Goal: Find specific page/section: Find specific page/section

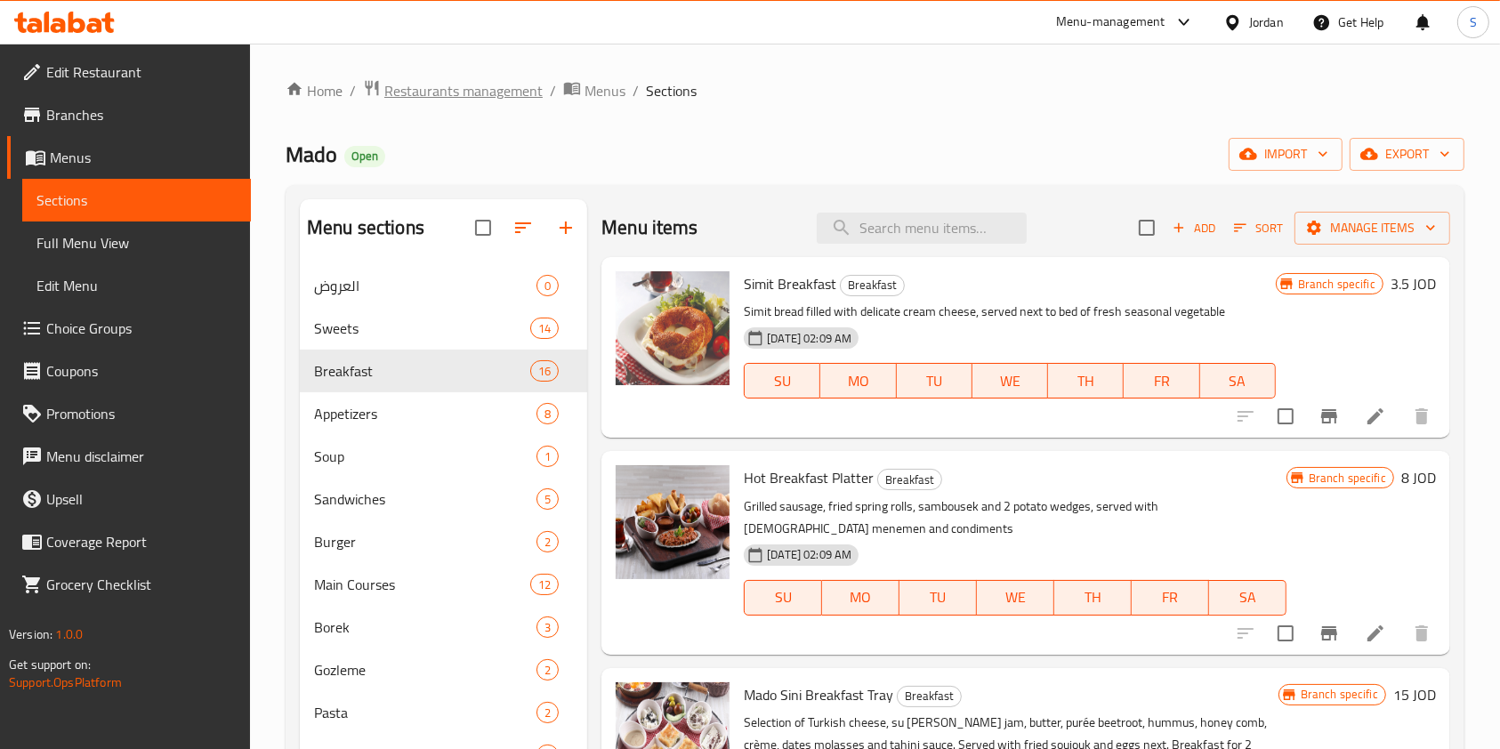
click at [527, 85] on span "Restaurants management" at bounding box center [463, 90] width 158 height 21
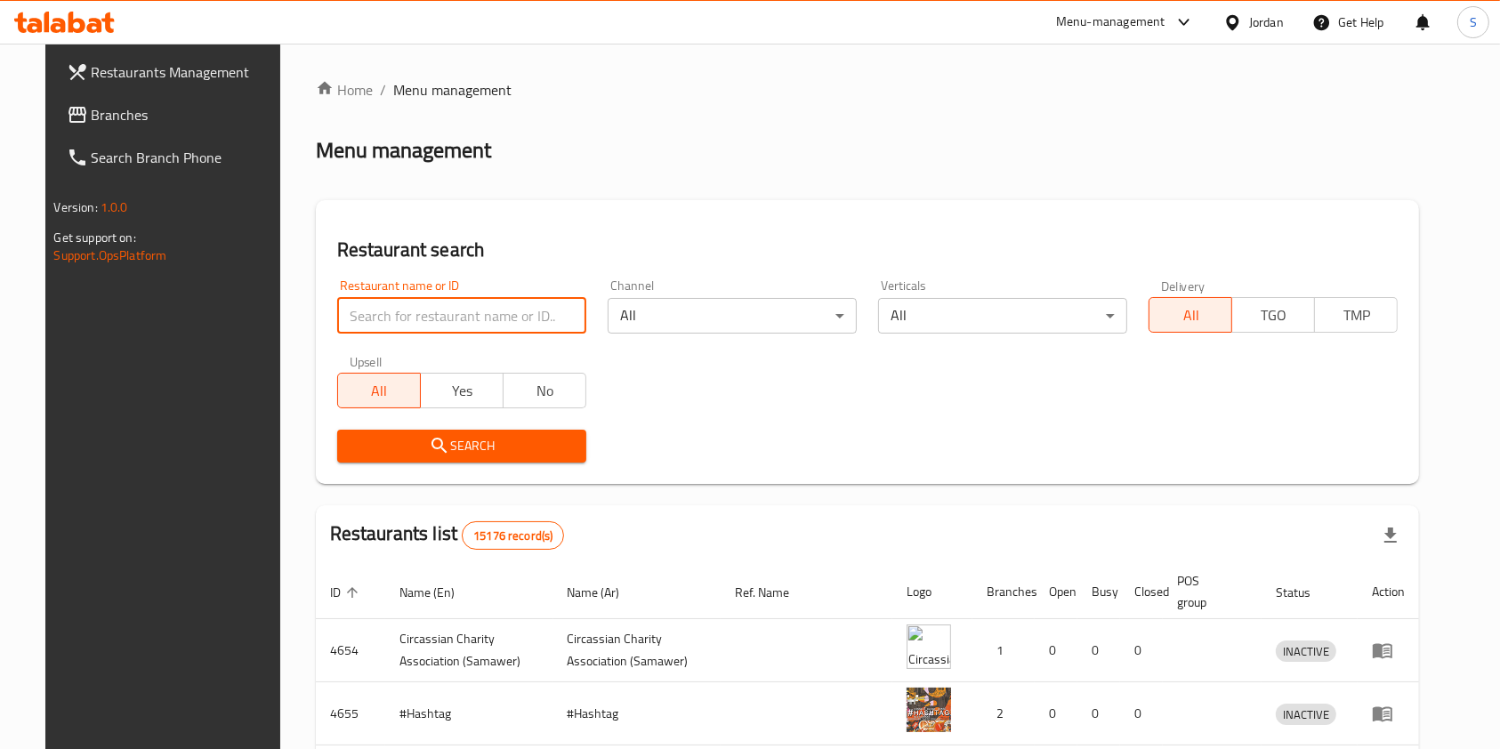
click at [480, 301] on input "search" at bounding box center [461, 316] width 249 height 36
click at [480, 301] on input "m" at bounding box center [461, 316] width 249 height 36
click at [479, 303] on input "r" at bounding box center [461, 316] width 249 height 36
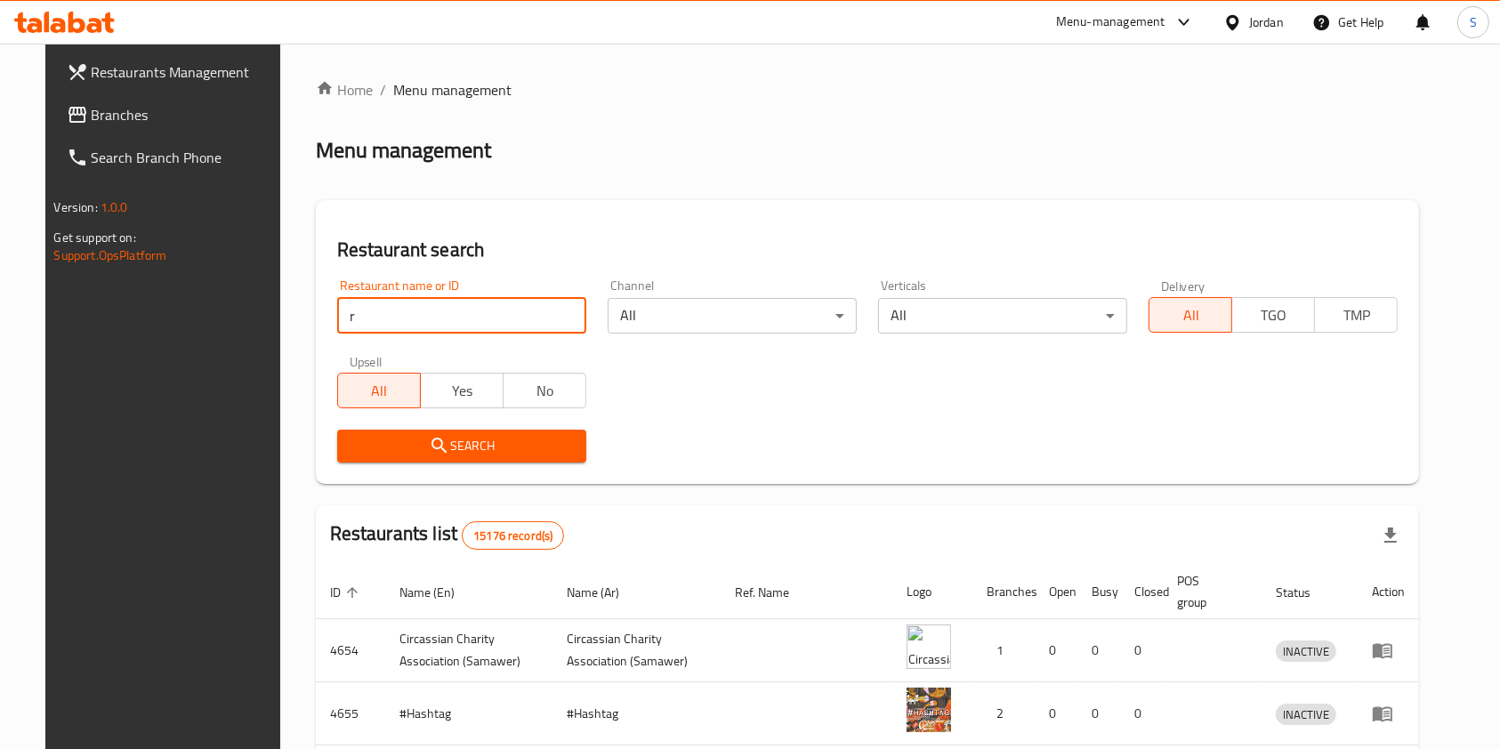
click at [479, 303] on input "r" at bounding box center [461, 316] width 249 height 36
click at [480, 303] on input "ra" at bounding box center [461, 316] width 249 height 36
click at [482, 303] on input "ra" at bounding box center [461, 316] width 249 height 36
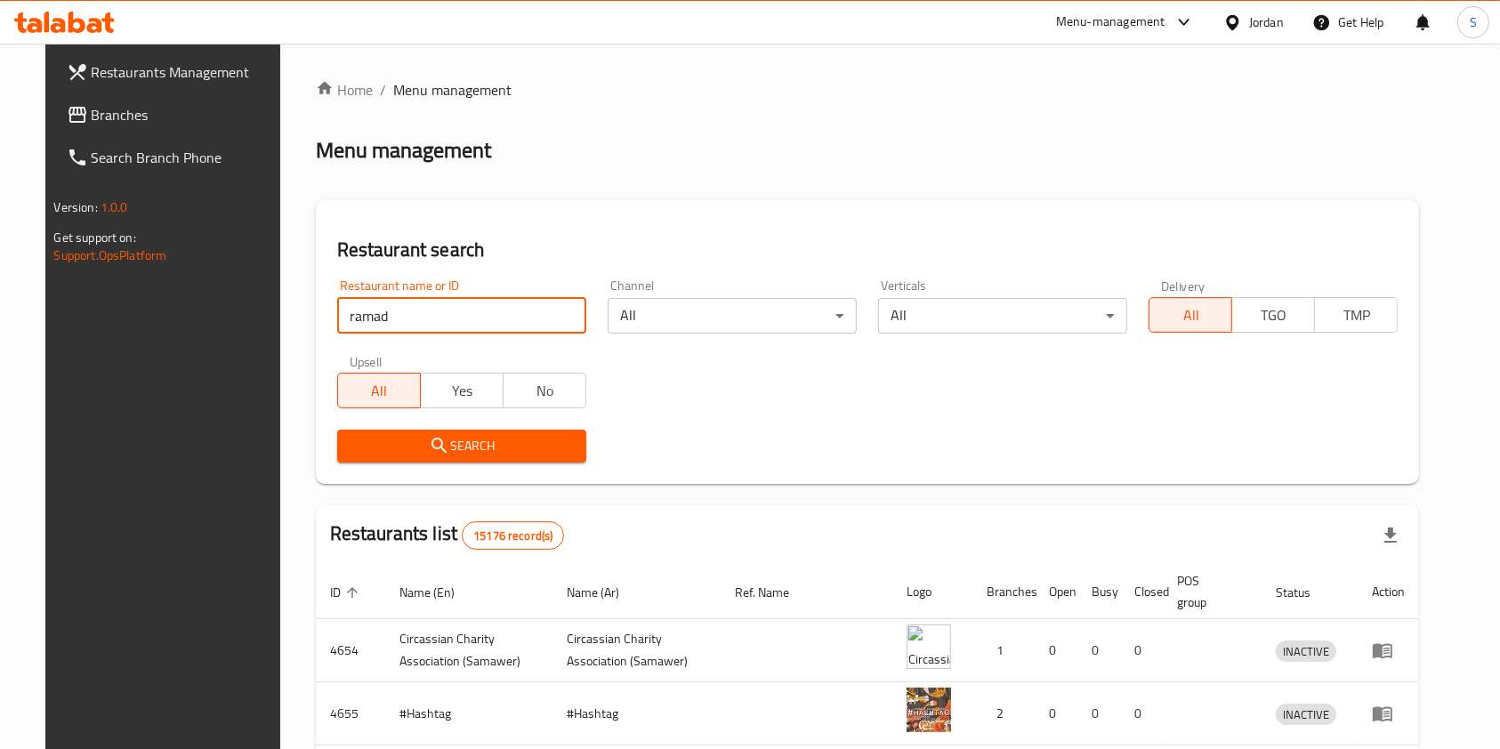
click at [363, 319] on input "ramad" at bounding box center [461, 316] width 249 height 36
click at [363, 321] on input "ramad" at bounding box center [461, 316] width 249 height 36
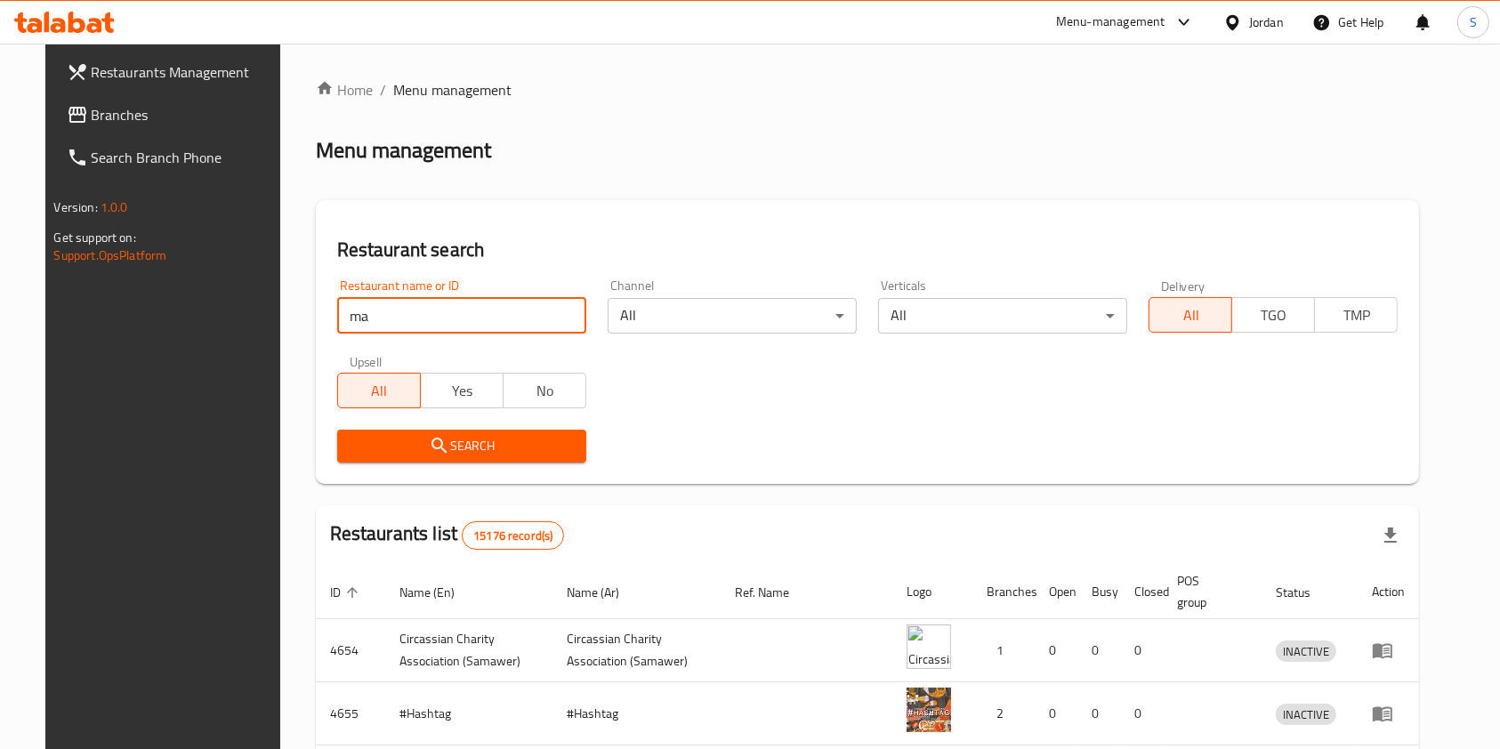
click at [420, 319] on input "ma" at bounding box center [461, 316] width 249 height 36
click at [422, 319] on input "ma" at bounding box center [461, 316] width 249 height 36
click at [424, 319] on input "ma" at bounding box center [461, 316] width 249 height 36
click at [376, 198] on div "Home / Menu management Menu management Restaurant search Restaurant name or ID …" at bounding box center [868, 623] width 1104 height 1088
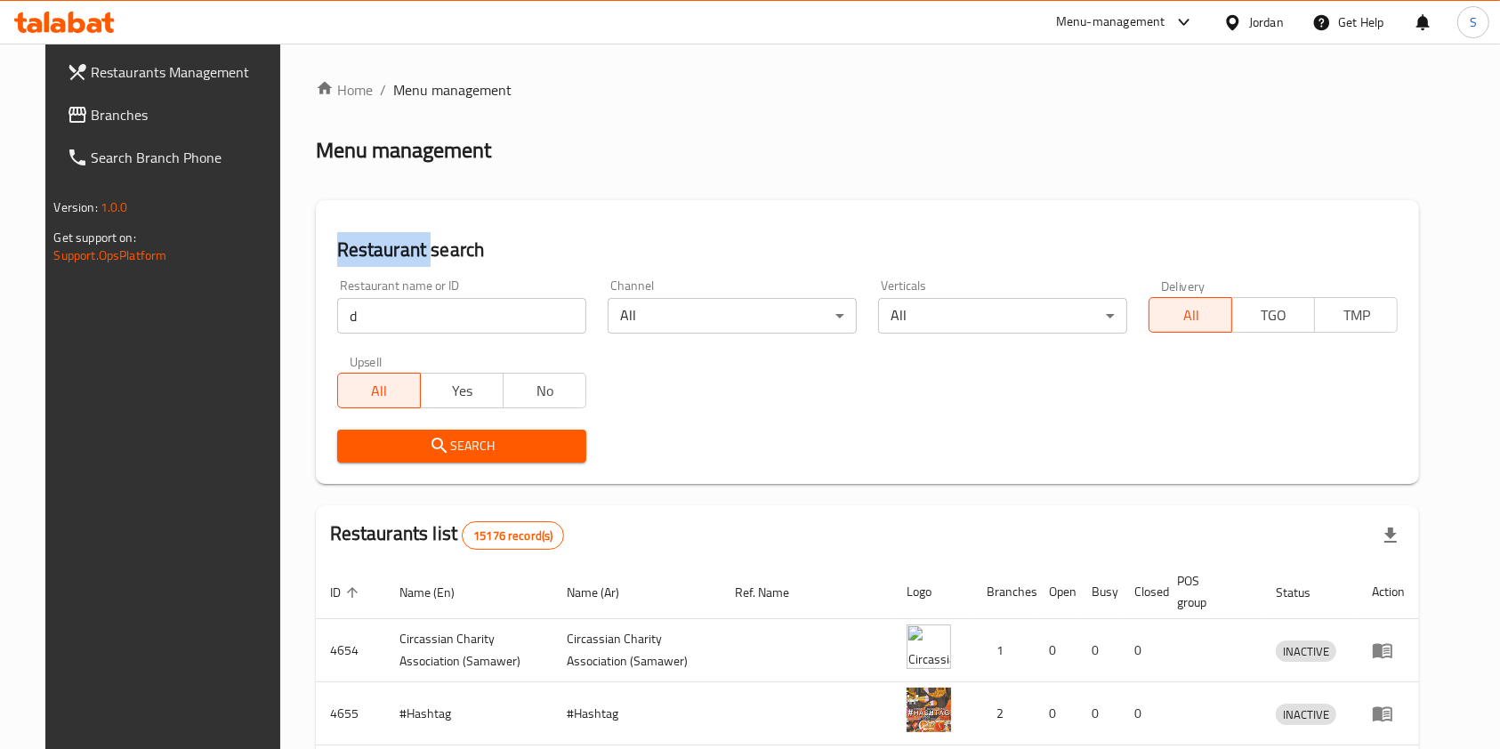
drag, startPoint x: 376, startPoint y: 198, endPoint x: 351, endPoint y: 374, distance: 177.9
click at [376, 198] on div "Home / Menu management Menu management Restaurant search Restaurant name or ID …" at bounding box center [868, 623] width 1104 height 1088
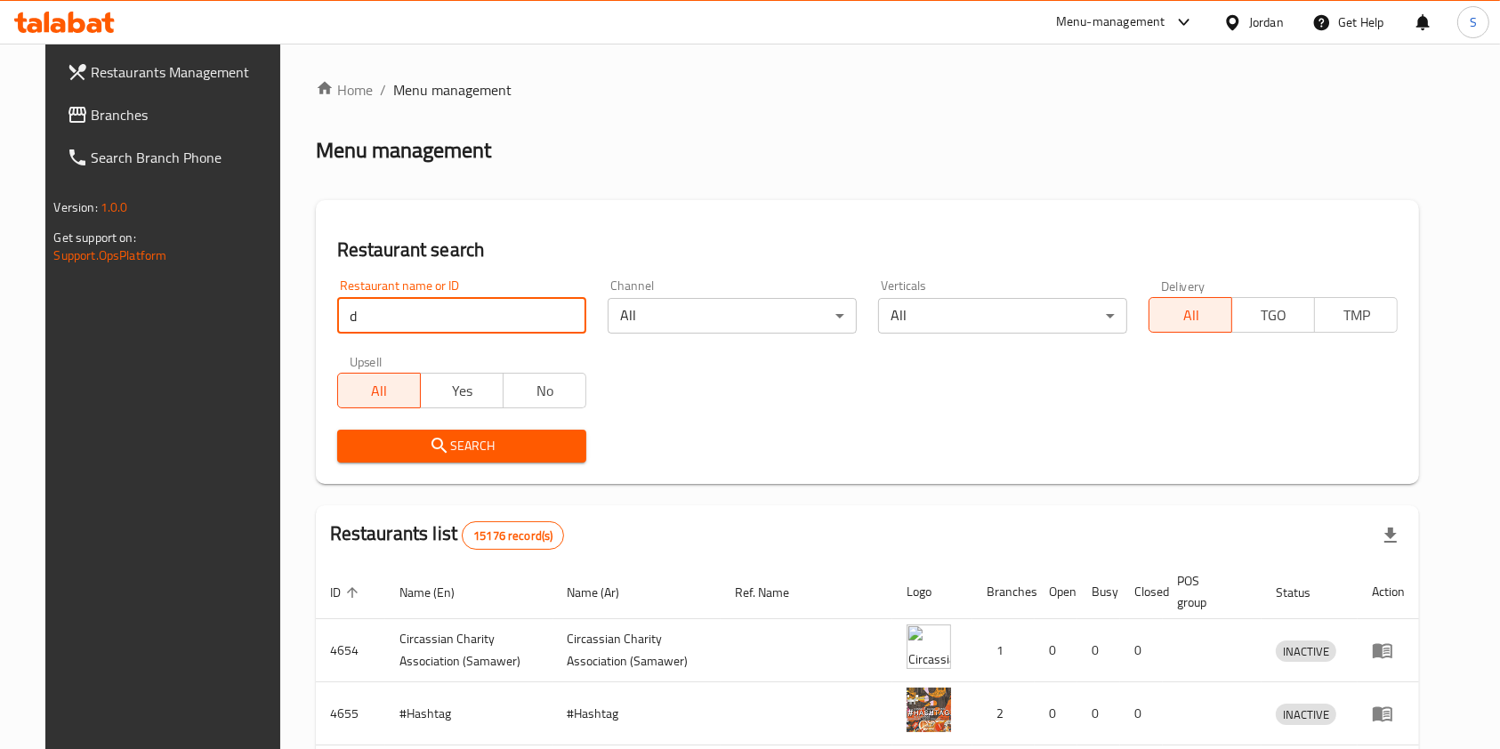
click at [351, 317] on input "d" at bounding box center [461, 316] width 249 height 36
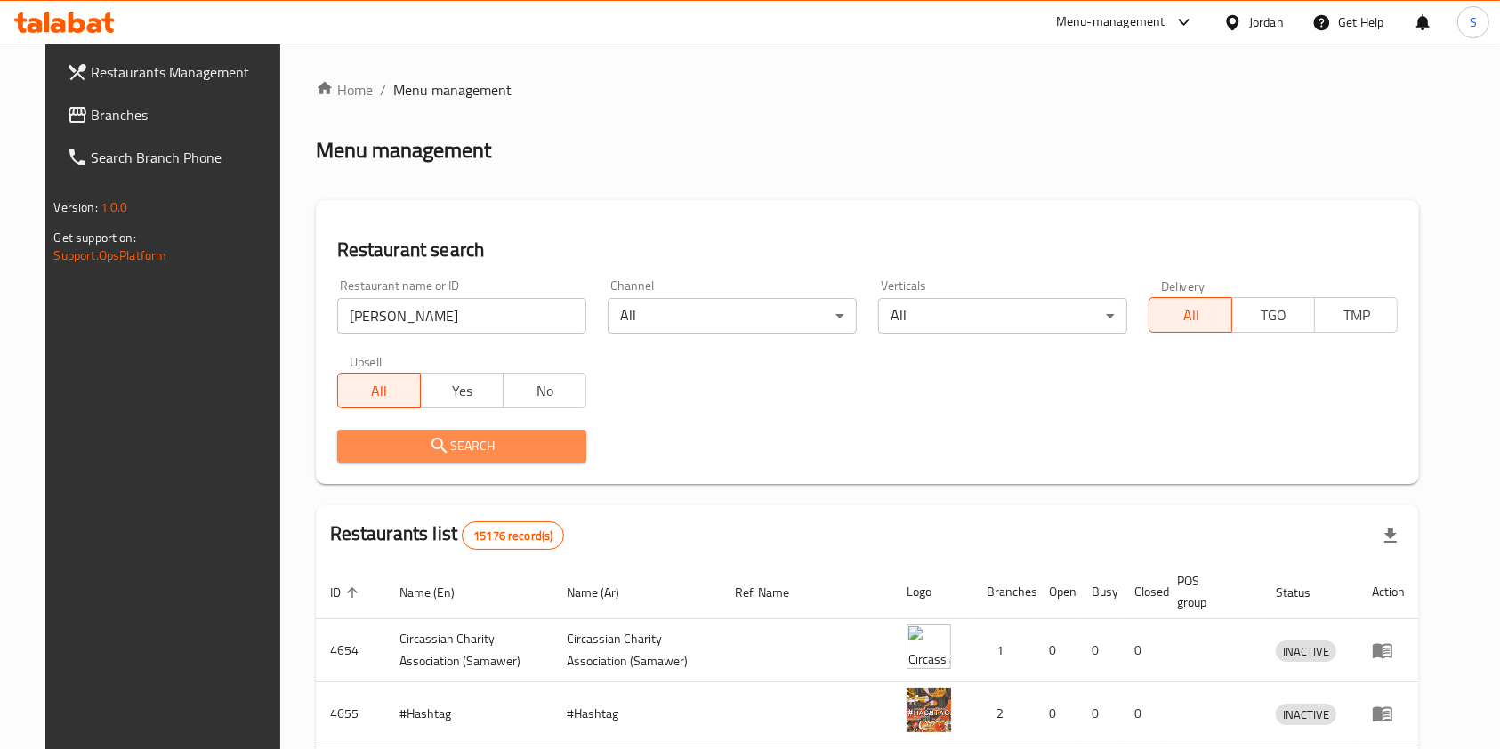
click at [471, 458] on button "Search" at bounding box center [461, 446] width 249 height 33
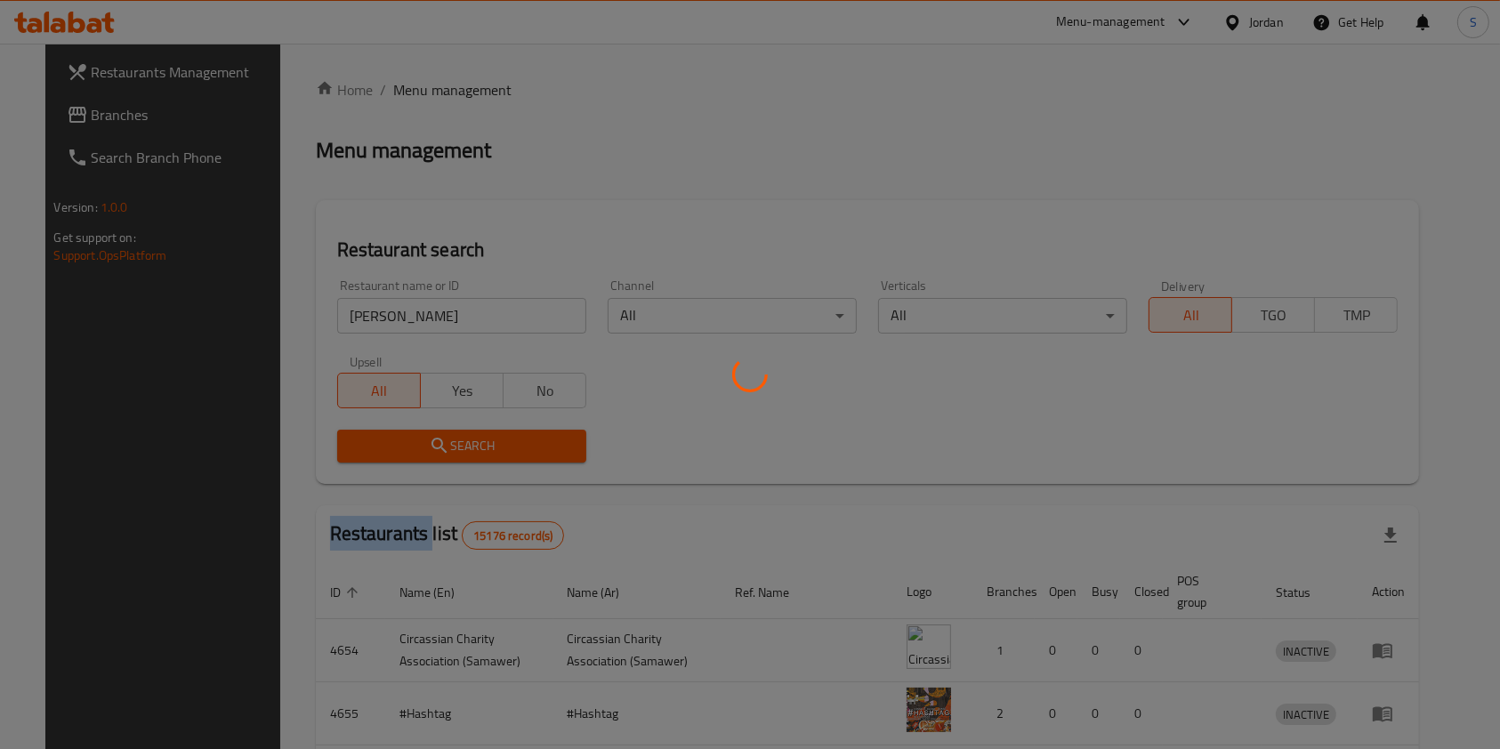
click at [471, 458] on div at bounding box center [750, 374] width 1500 height 749
click at [473, 456] on div at bounding box center [750, 374] width 1500 height 749
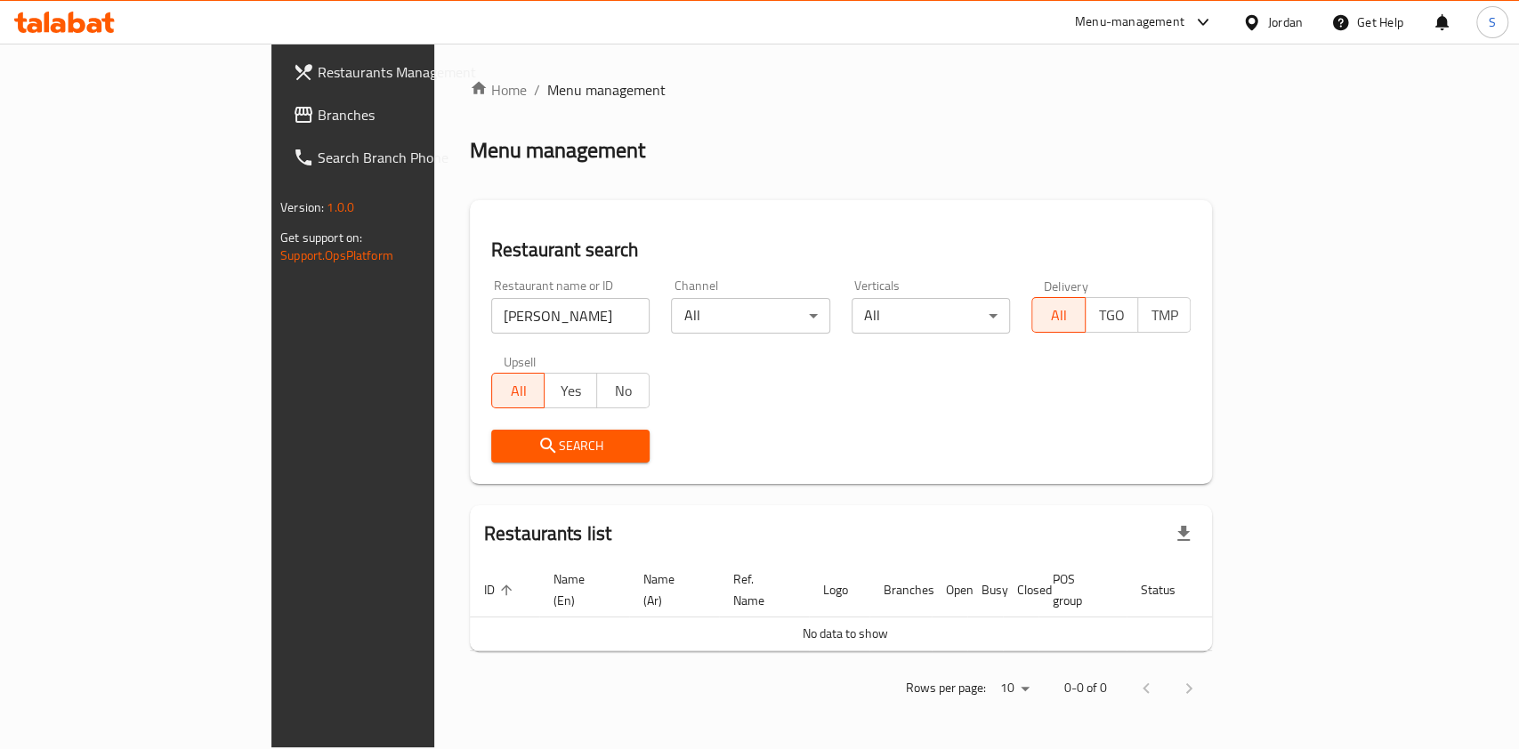
click at [475, 456] on div "Home / Menu management Menu management Restaurant search Restaurant name or ID …" at bounding box center [841, 395] width 742 height 633
click at [491, 308] on input "[PERSON_NAME]" at bounding box center [570, 316] width 159 height 36
type input "sooo sweet"
click at [537, 436] on icon "submit" at bounding box center [547, 445] width 21 height 21
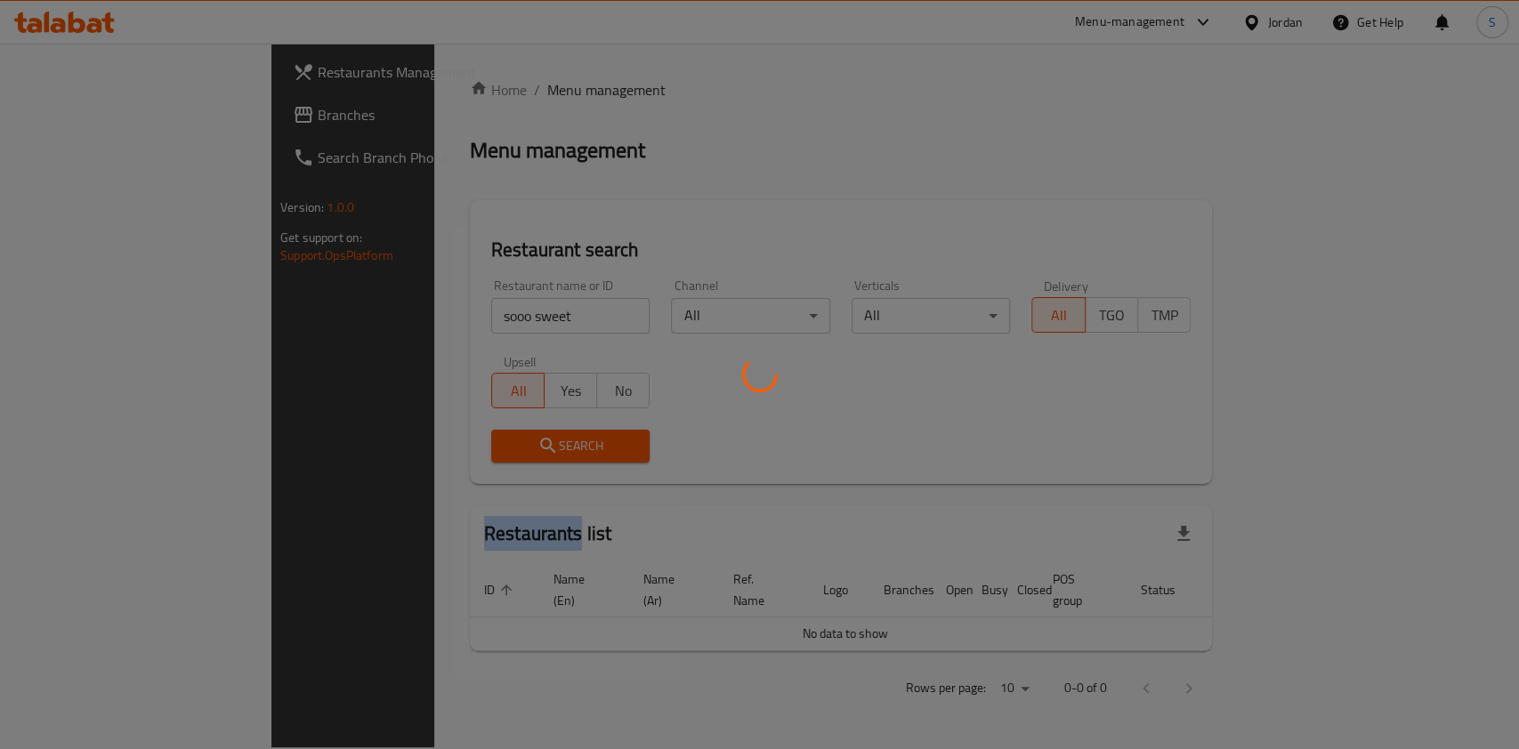
click at [417, 436] on div at bounding box center [759, 374] width 1519 height 749
click at [423, 448] on div at bounding box center [759, 374] width 1519 height 749
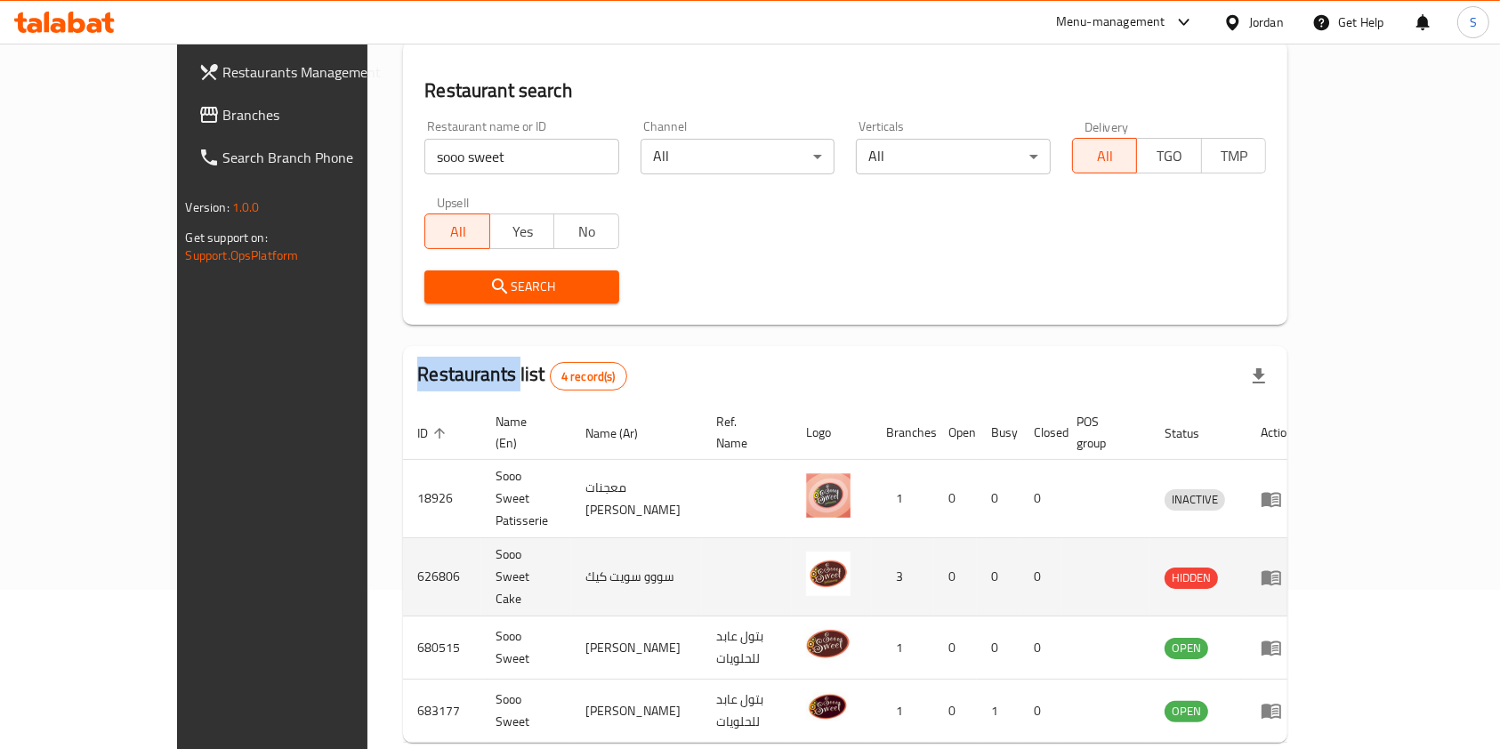
scroll to position [196, 0]
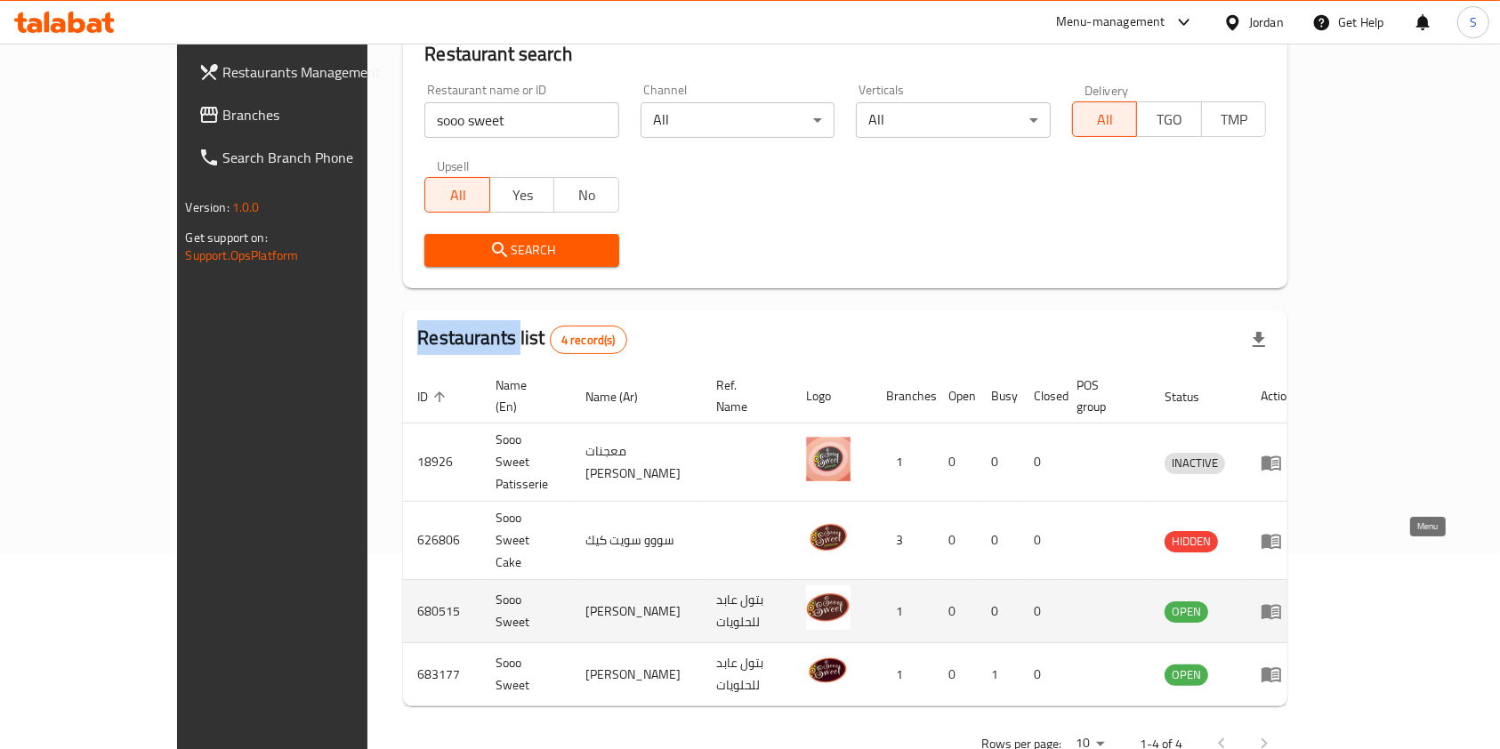
click at [1281, 605] on icon "enhanced table" at bounding box center [1272, 612] width 20 height 15
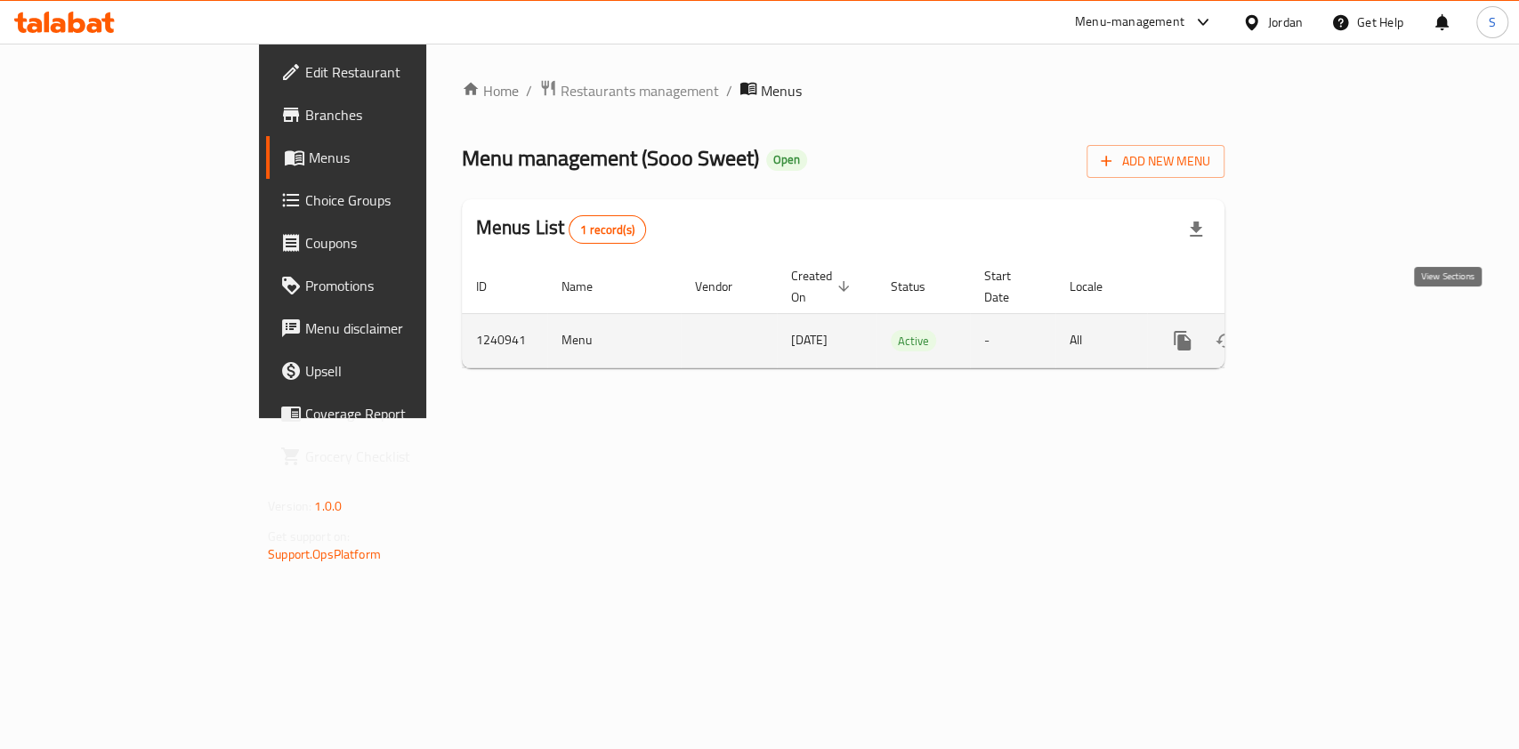
click at [1321, 330] on icon "enhanced table" at bounding box center [1310, 340] width 21 height 21
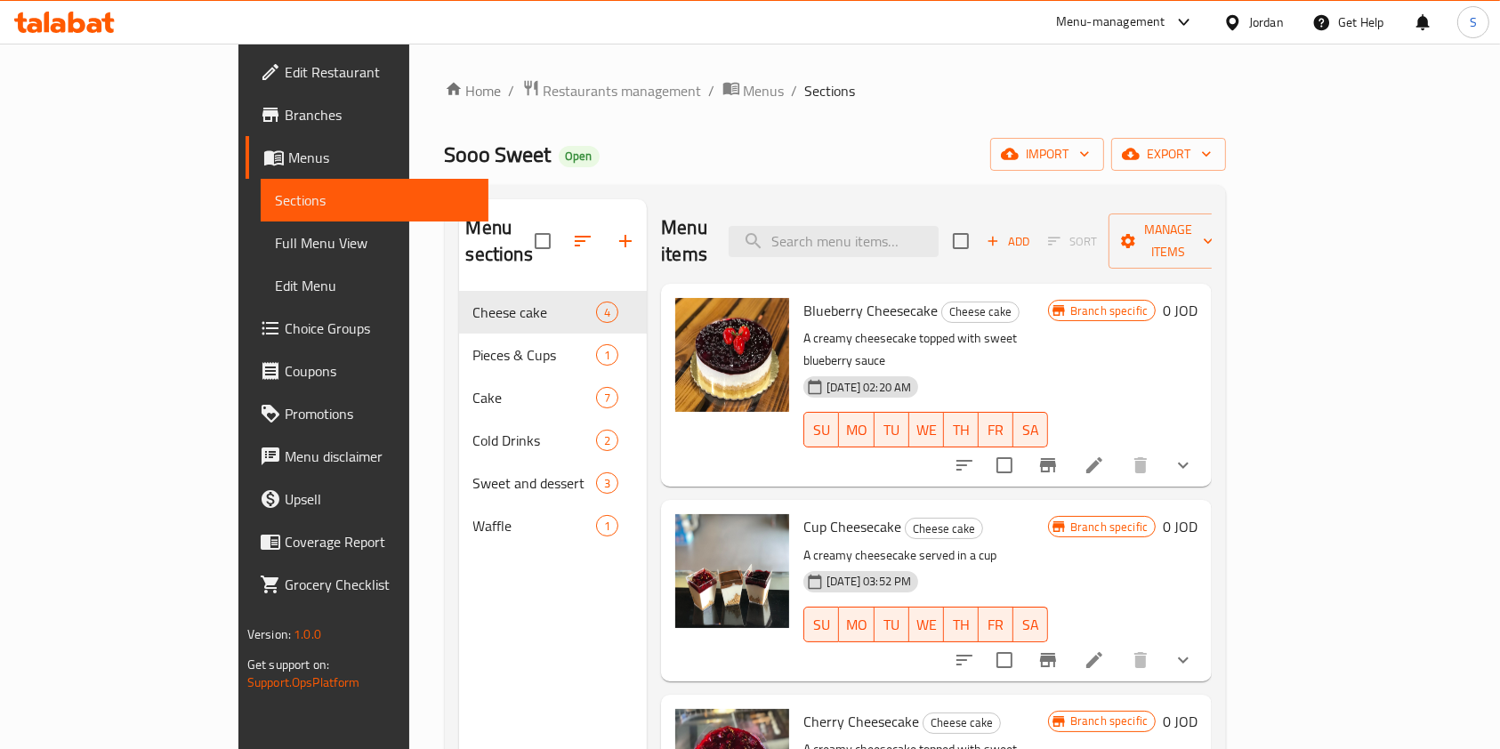
click at [285, 111] on span "Branches" at bounding box center [380, 114] width 190 height 21
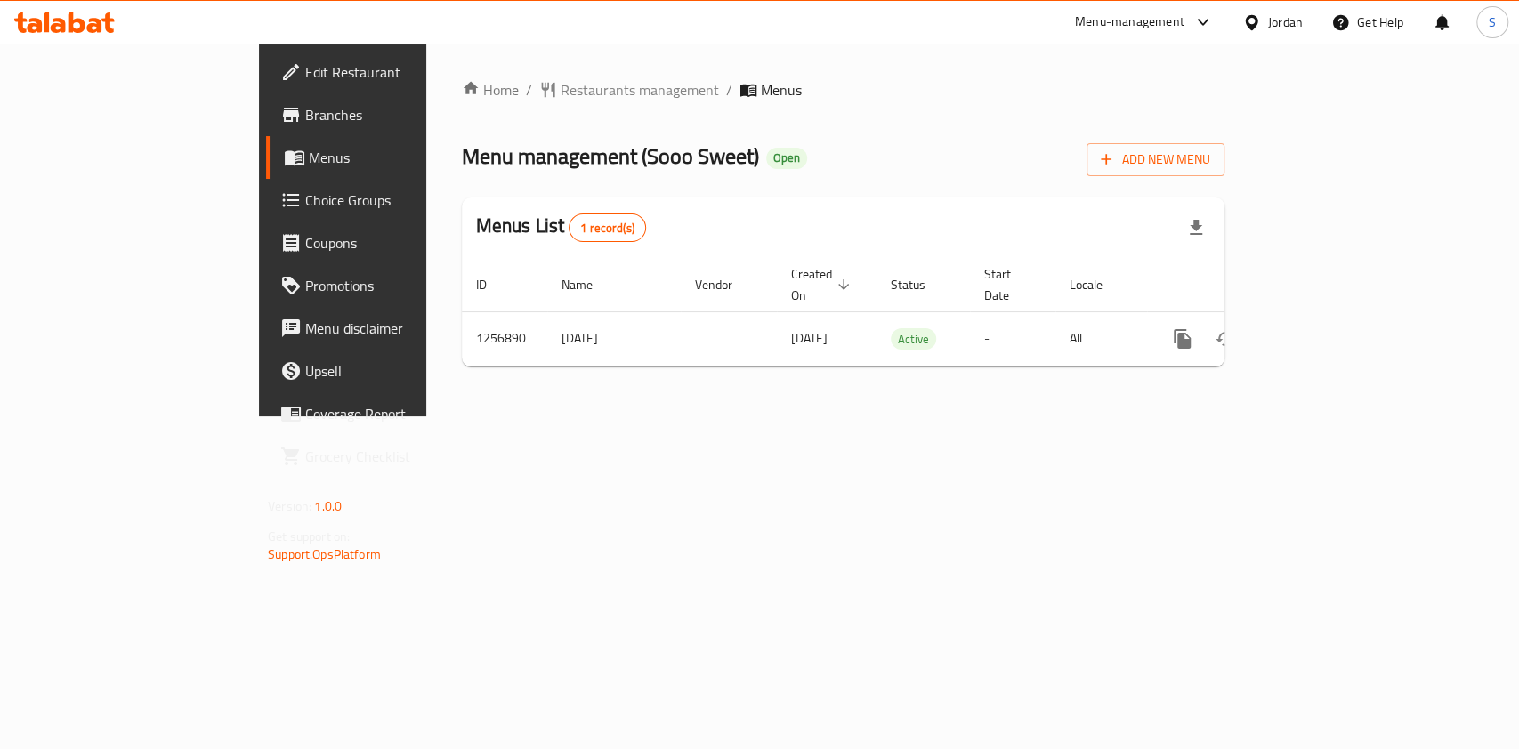
click at [305, 124] on span "Branches" at bounding box center [401, 114] width 193 height 21
